Goal: Check status: Check status

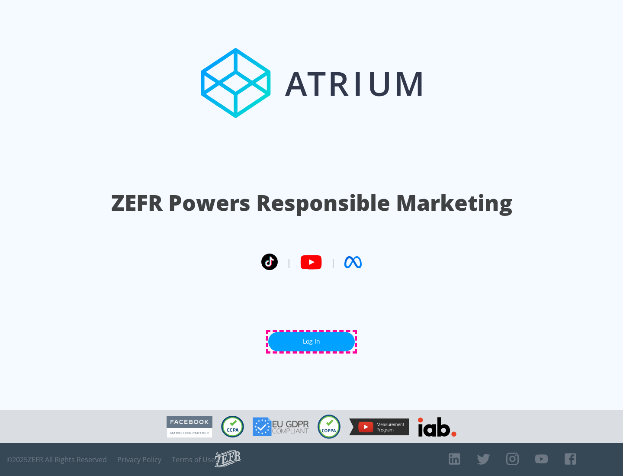
click at [311, 341] on link "Log In" at bounding box center [311, 341] width 86 height 19
